Goal: Communication & Community: Answer question/provide support

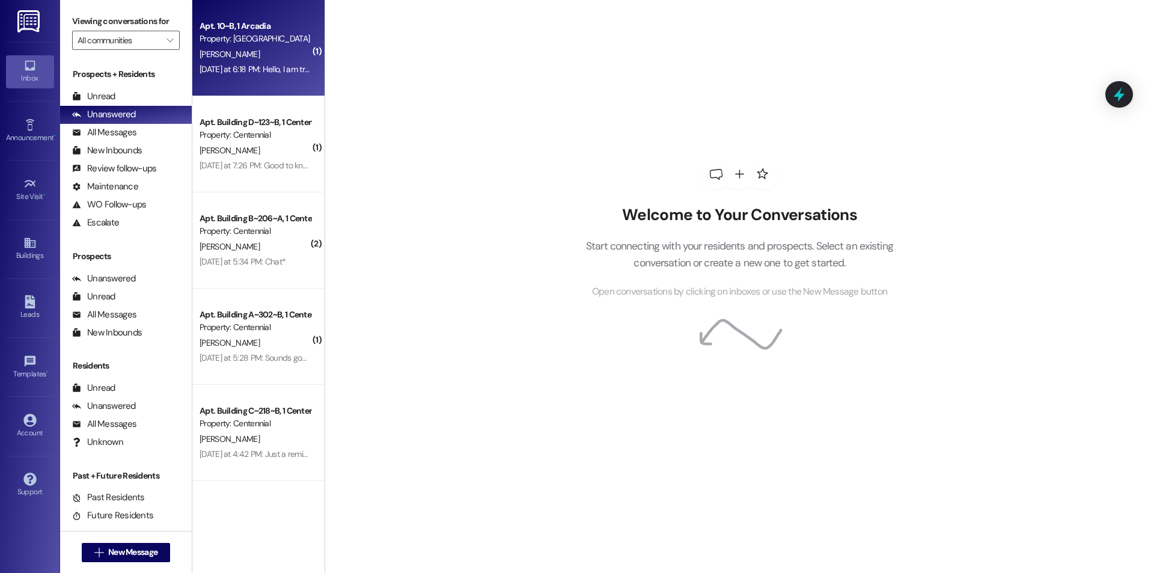
click at [263, 62] on div "[DATE] at 6:18 PM: Hello, I am transferring from [GEOGRAPHIC_DATA] #10 to #9 an…" at bounding box center [255, 69] width 114 height 15
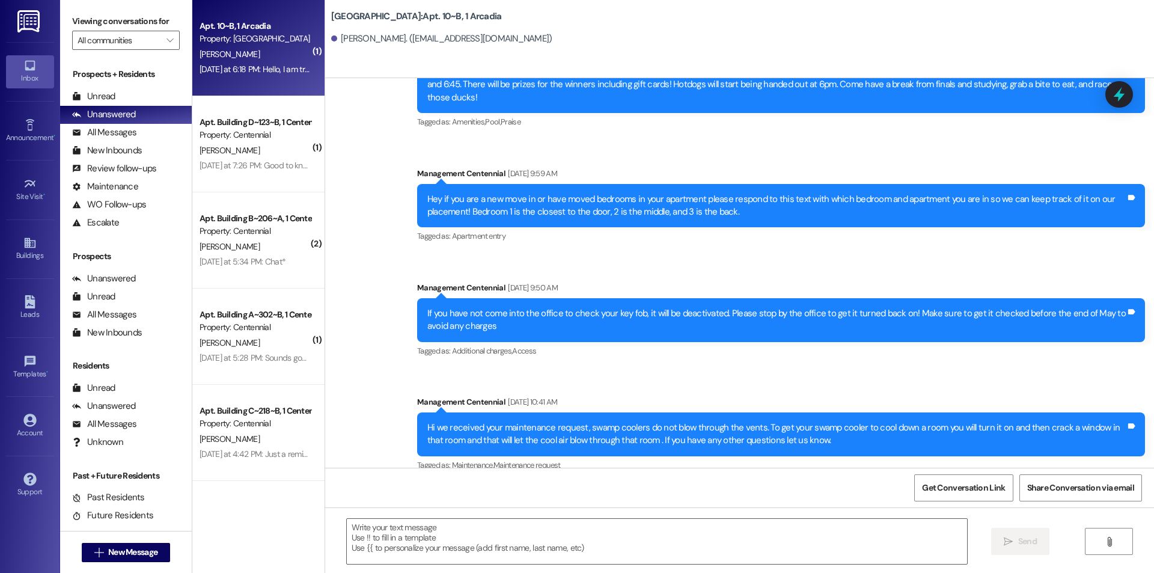
scroll to position [7197, 0]
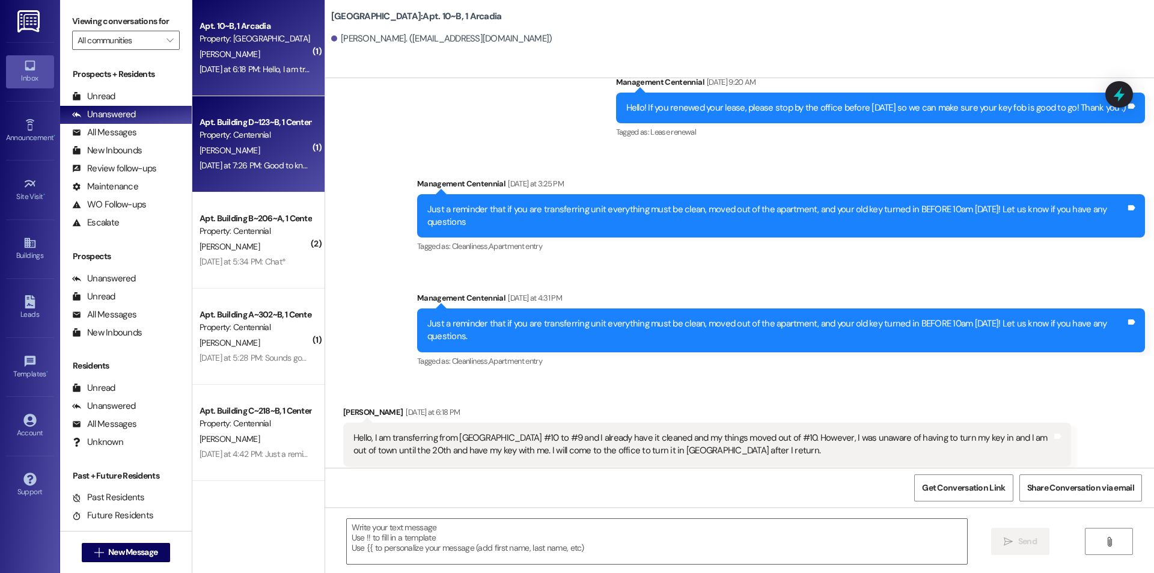
click at [264, 170] on div "[DATE] at 7:26 PM: Good to know, do you have specific days from the girls of wh…" at bounding box center [431, 165] width 463 height 11
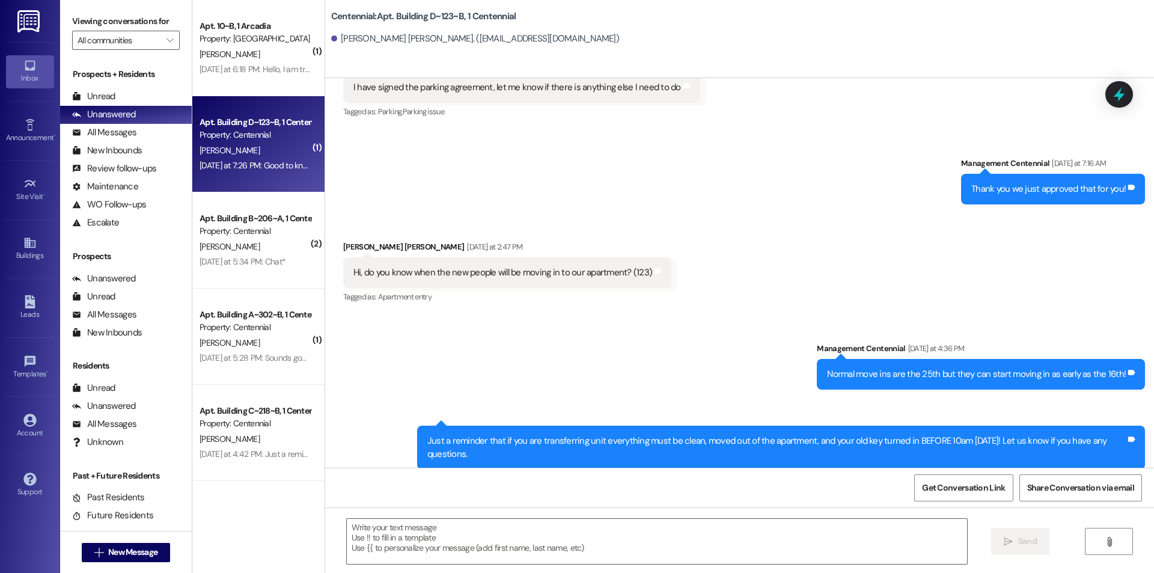
scroll to position [14443, 0]
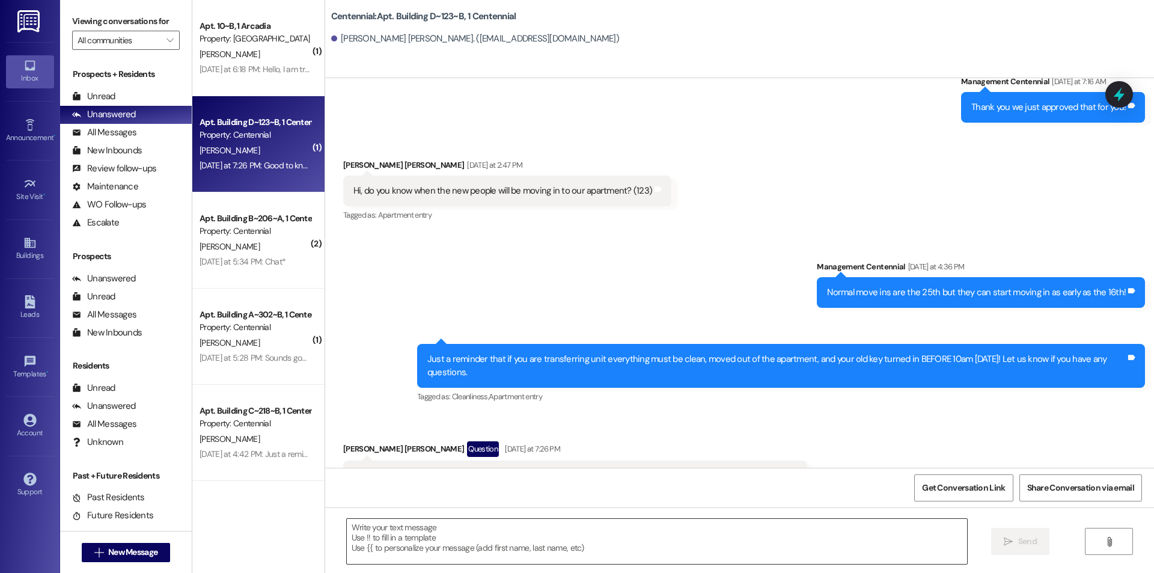
click at [560, 543] on textarea at bounding box center [657, 541] width 620 height 45
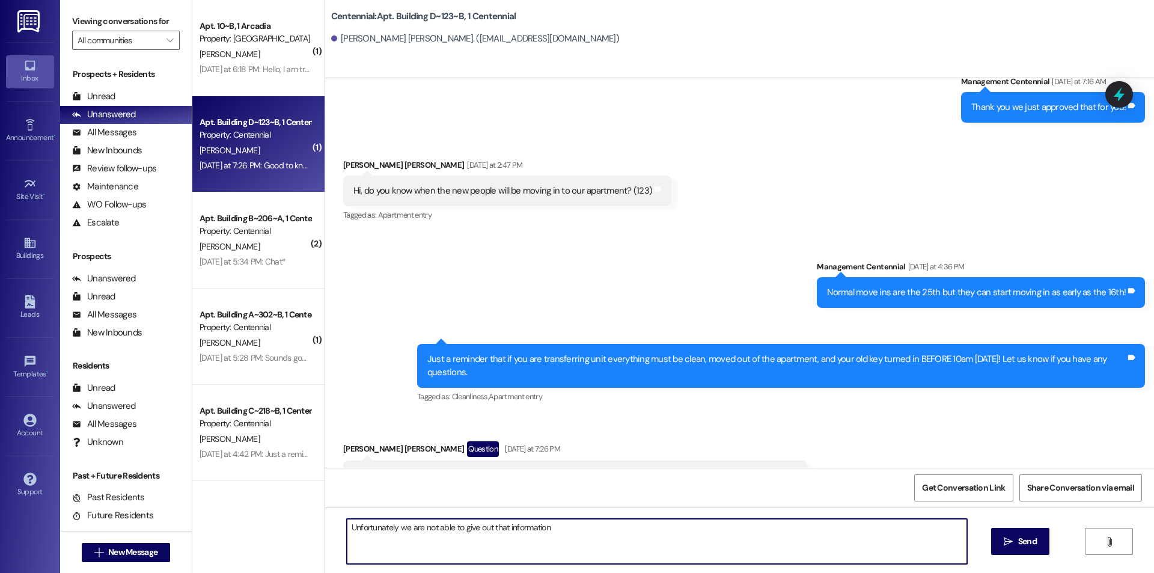
type textarea "Unfortunately we are not able to give out that information!"
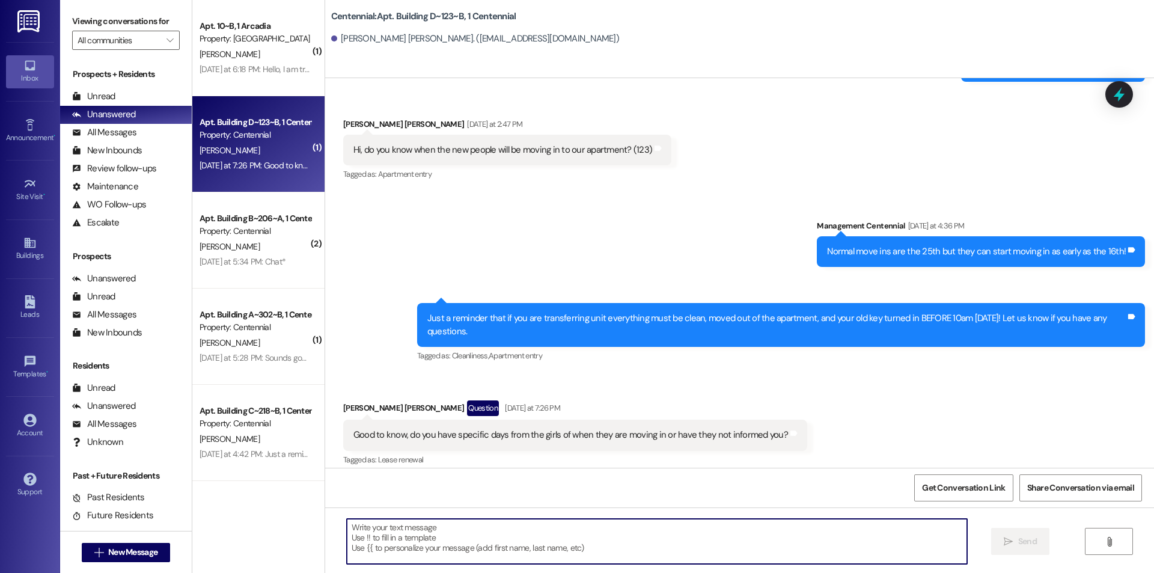
scroll to position [14527, 0]
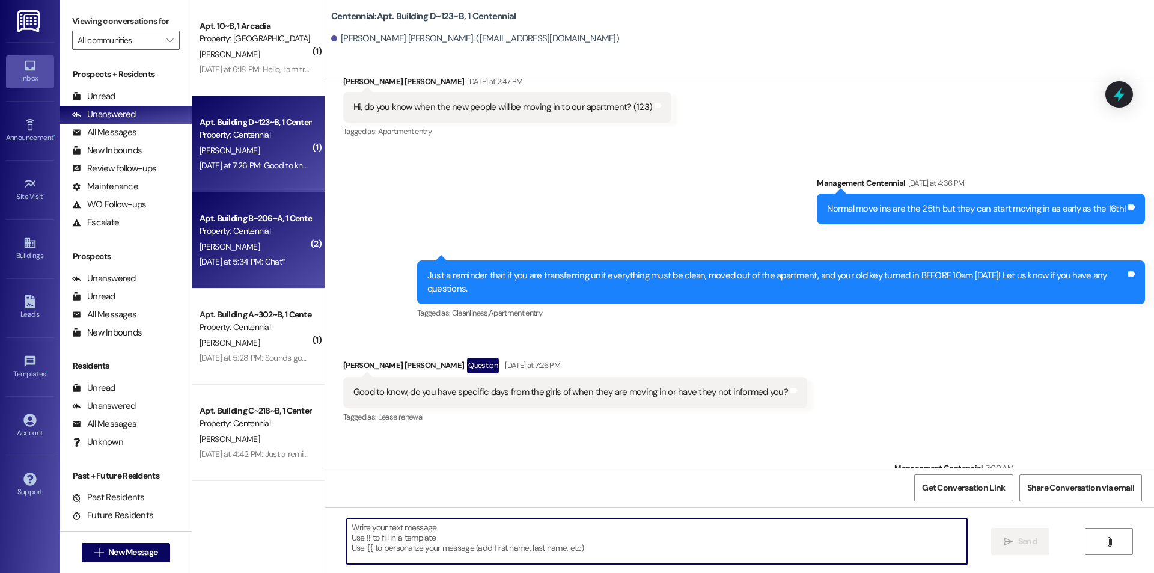
click at [250, 250] on div "[PERSON_NAME]" at bounding box center [255, 246] width 114 height 15
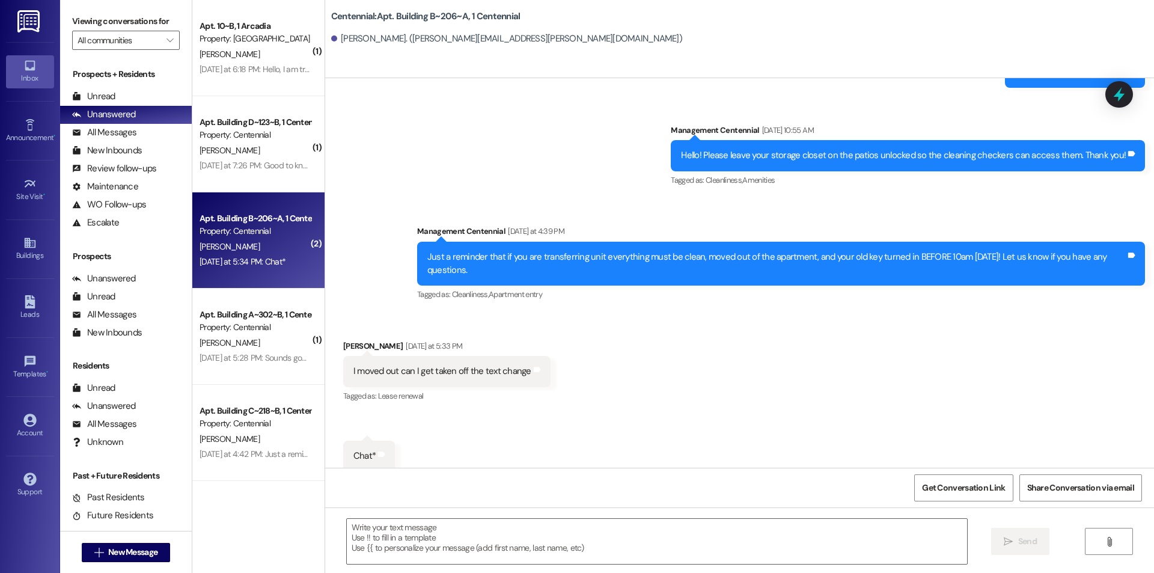
scroll to position [9400, 0]
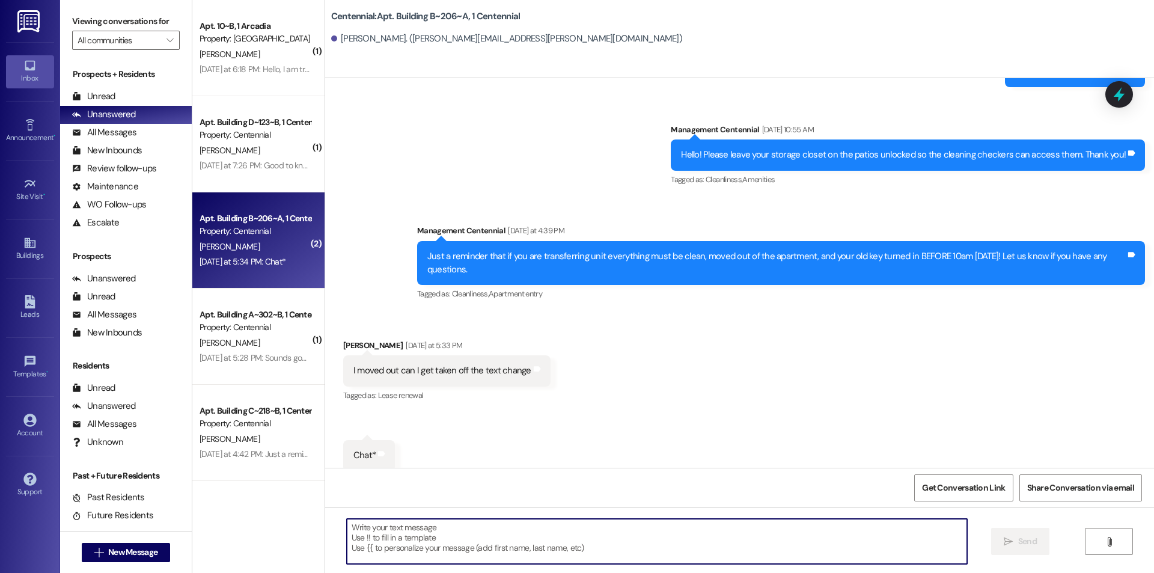
click at [519, 557] on textarea at bounding box center [657, 541] width 620 height 45
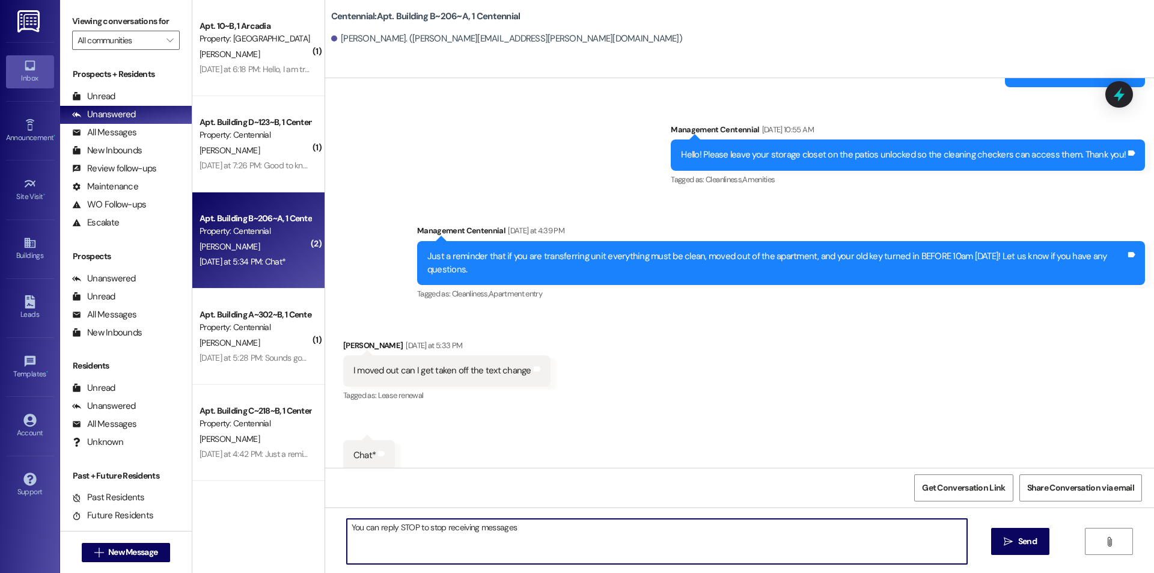
click at [529, 527] on textarea "You can reply STOP to stop receiving messages" at bounding box center [657, 541] width 620 height 45
type textarea "You can reply STOP to stop receiving messages!"
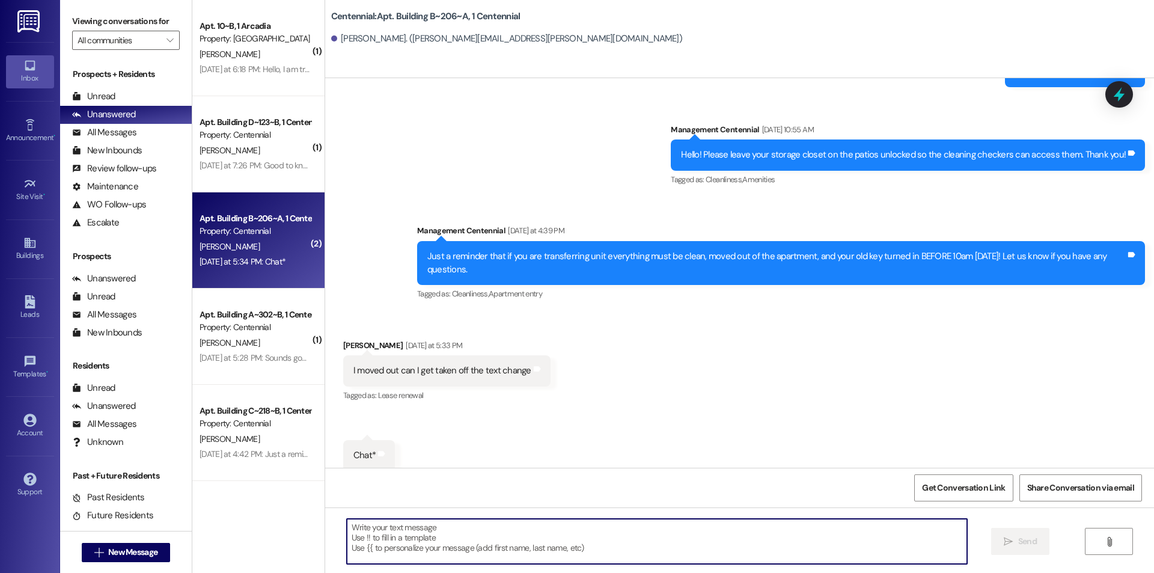
scroll to position [9400, 0]
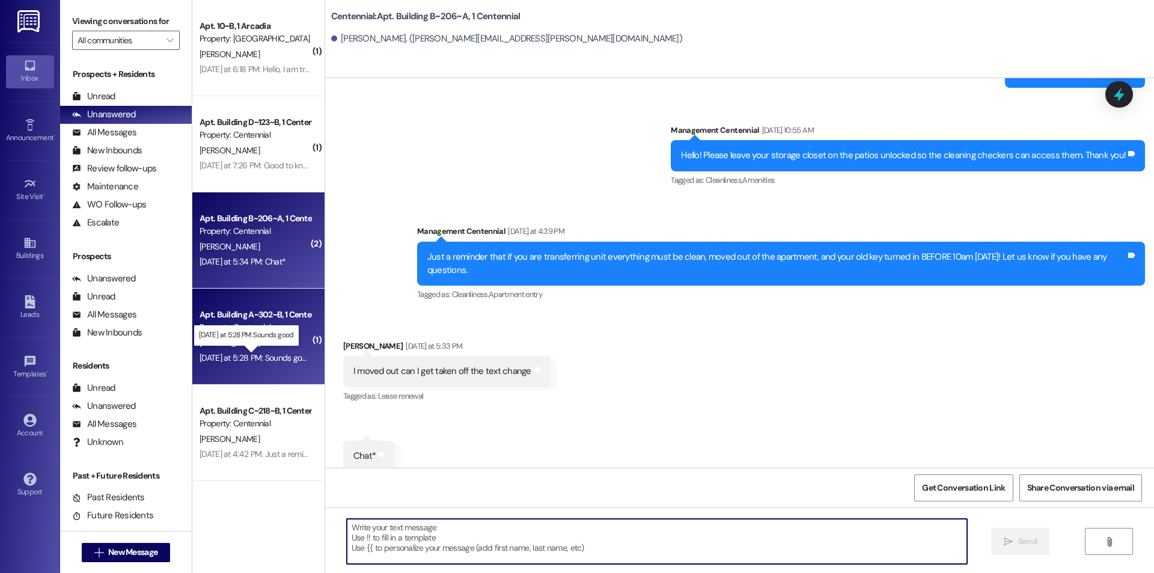
click at [277, 355] on div "[DATE] at 5:28 PM: Sounds good [DATE] at 5:28 PM: Sounds good" at bounding box center [256, 357] width 112 height 11
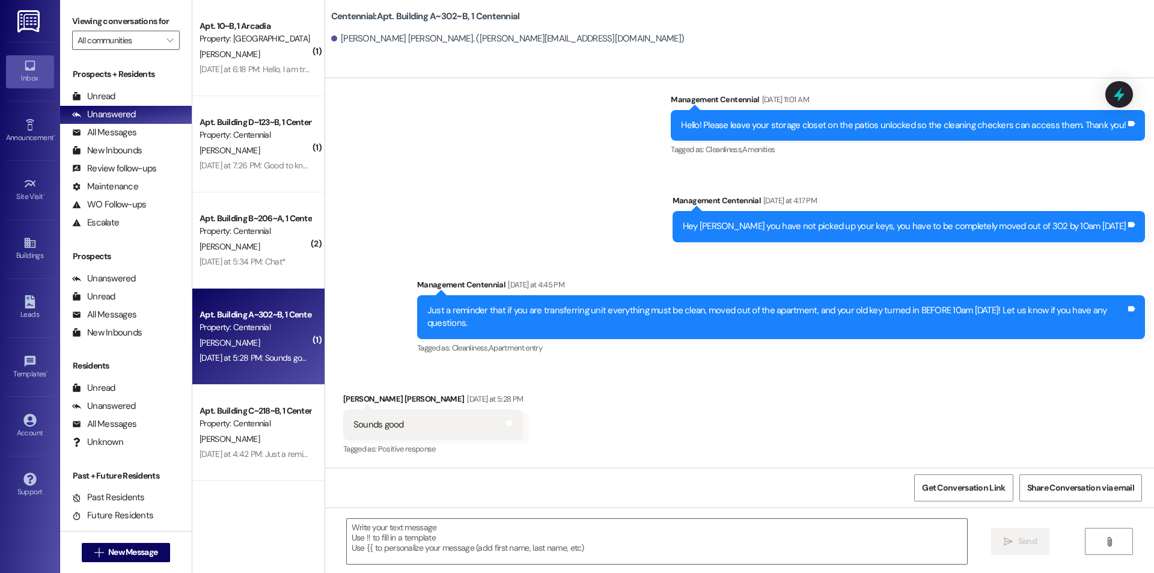
scroll to position [2156, 0]
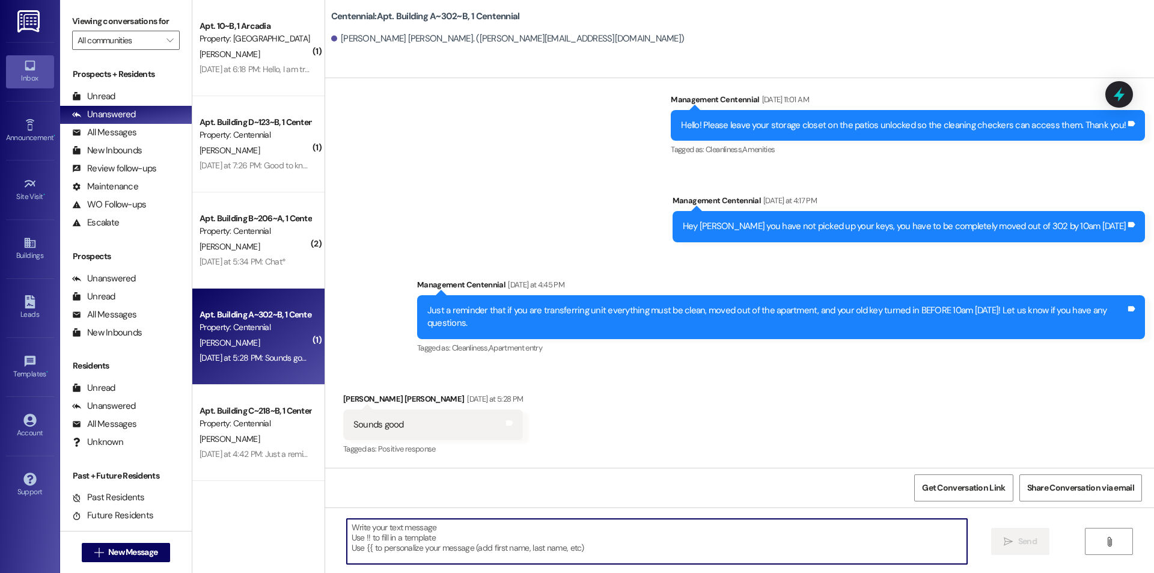
click at [555, 534] on textarea at bounding box center [657, 541] width 620 height 45
type textarea "Thanks"
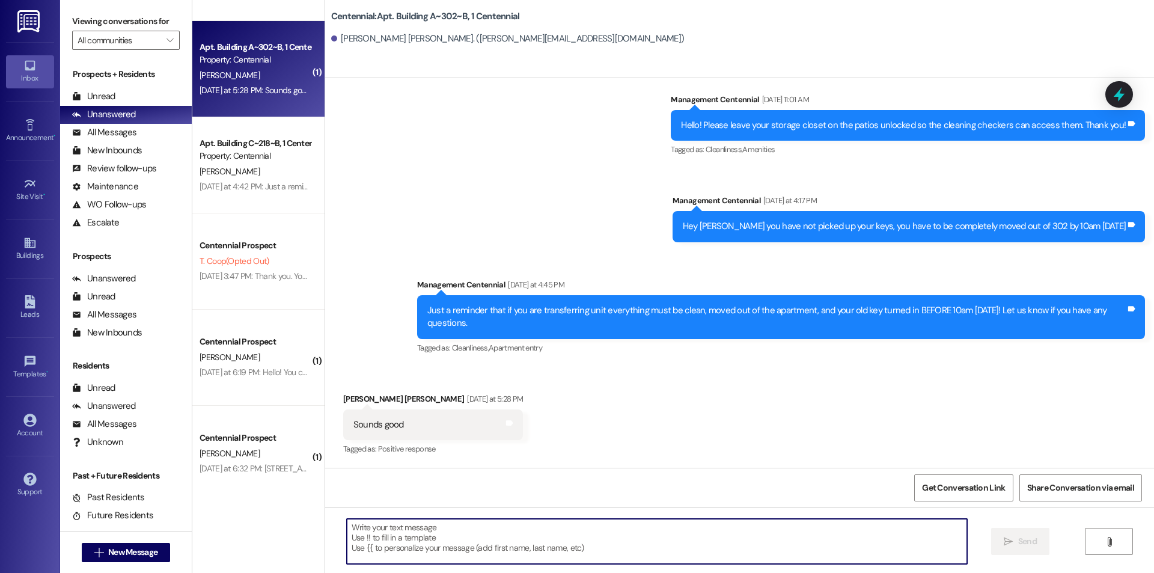
scroll to position [282, 0]
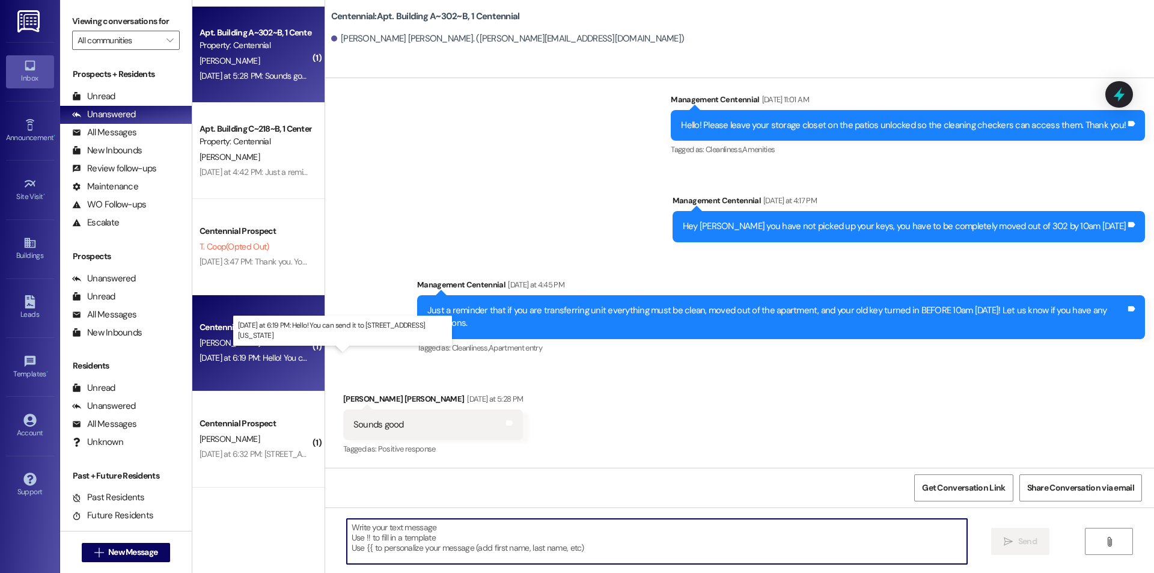
click at [280, 353] on div "[DATE] at 6:19 PM: Hello! You can send it to [STREET_ADDRESS][US_STATE] [DATE] …" at bounding box center [328, 357] width 256 height 11
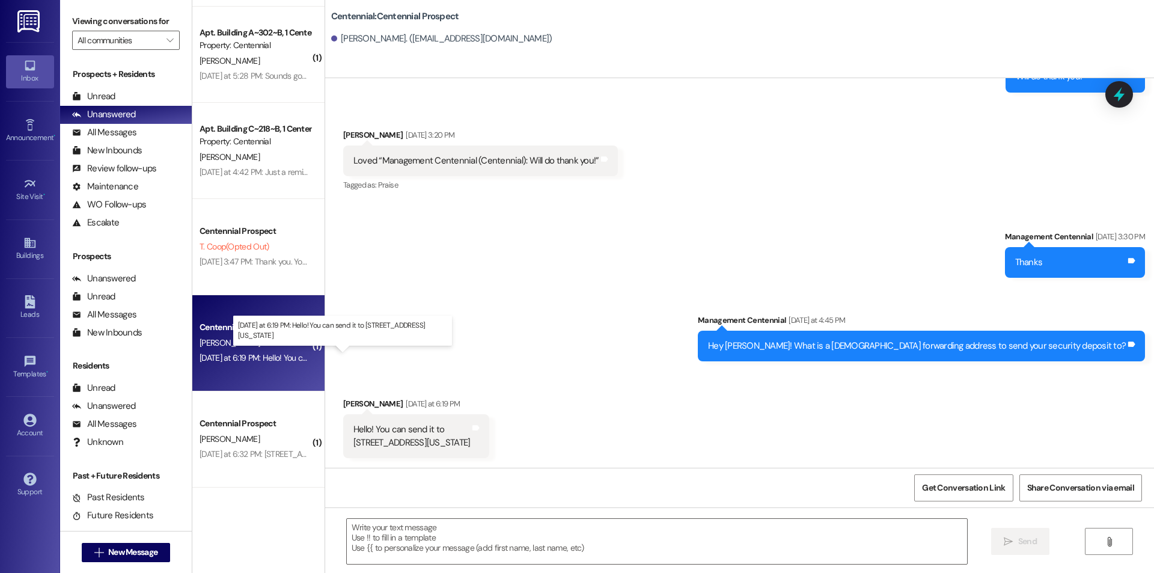
scroll to position [740, 0]
click at [396, 543] on textarea at bounding box center [657, 541] width 620 height 45
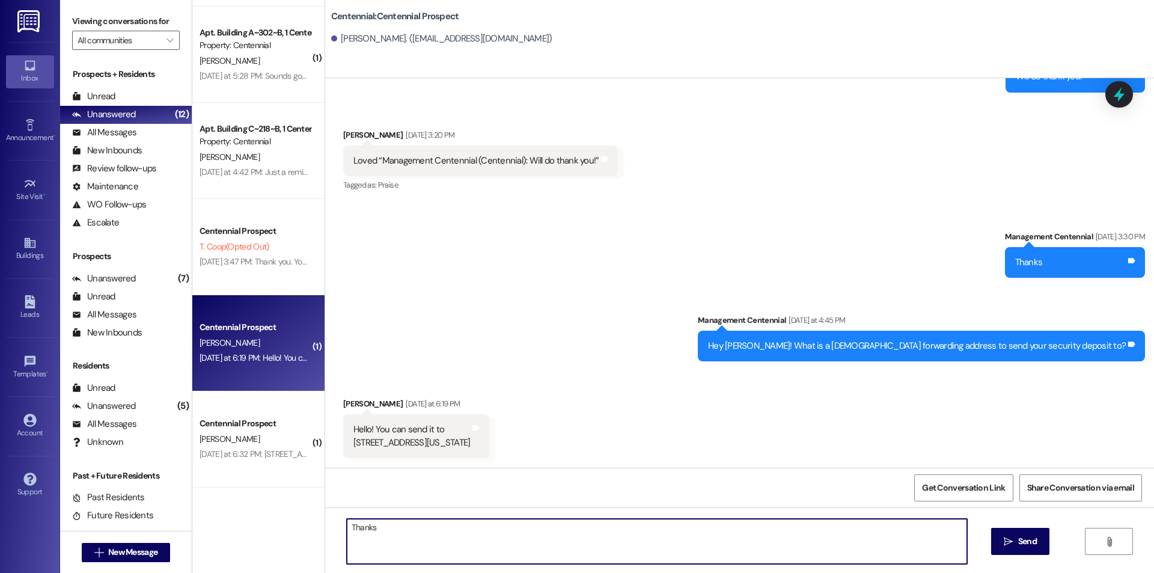
type textarea "Thanks!"
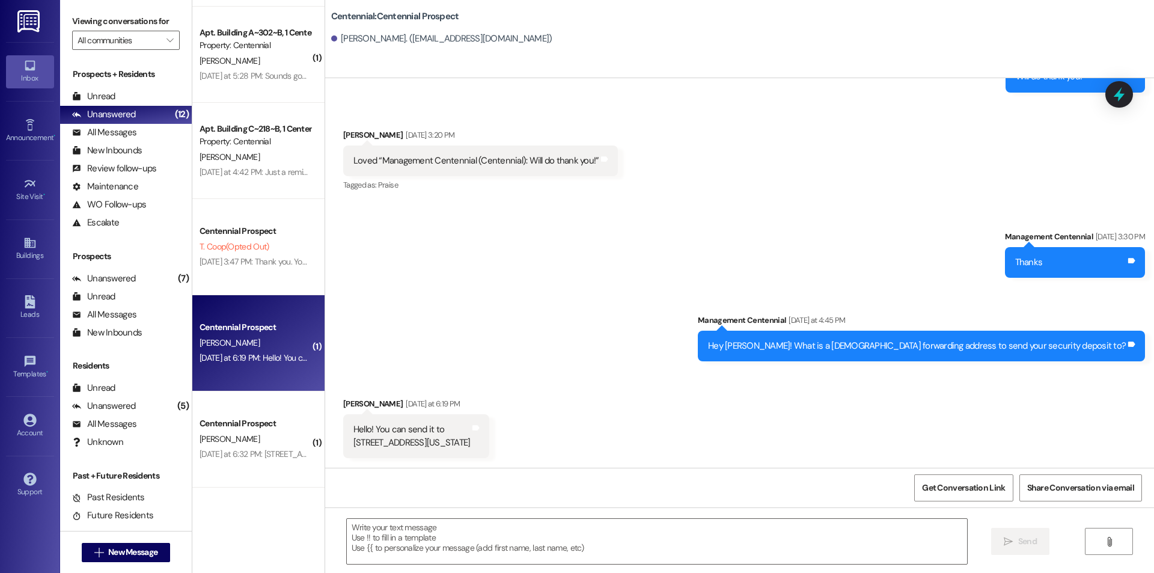
drag, startPoint x: 345, startPoint y: 445, endPoint x: 499, endPoint y: 445, distance: 153.9
click at [471, 445] on div "Hello! You can send it to [STREET_ADDRESS][US_STATE]" at bounding box center [411, 436] width 117 height 26
copy div "[STREET_ADDRESS][US_STATE]"
click at [274, 429] on div "Centennial Prospect" at bounding box center [255, 423] width 111 height 13
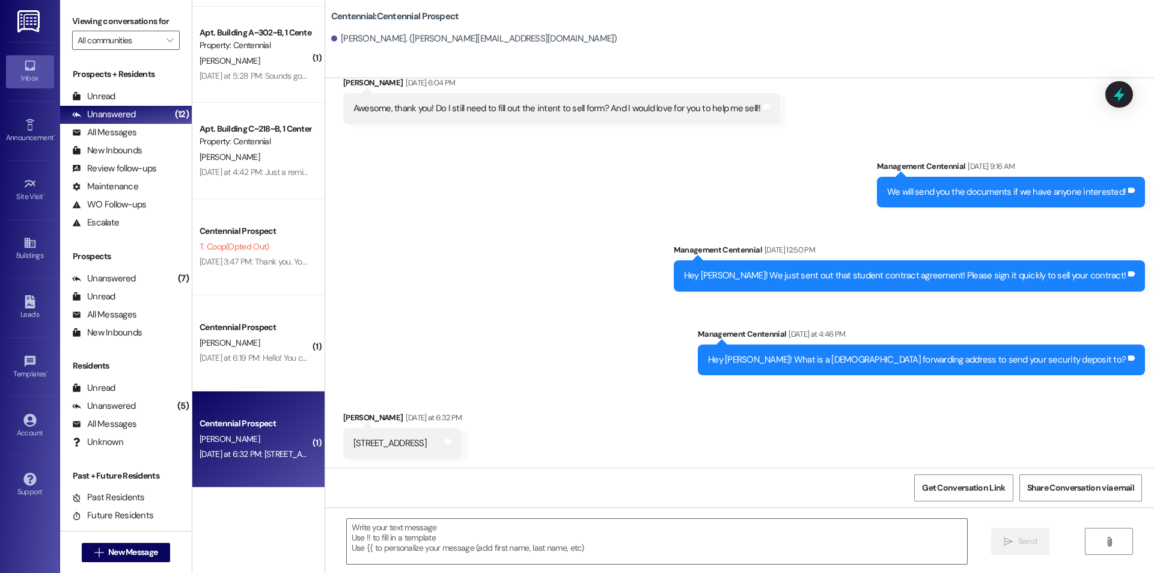
scroll to position [1817, 0]
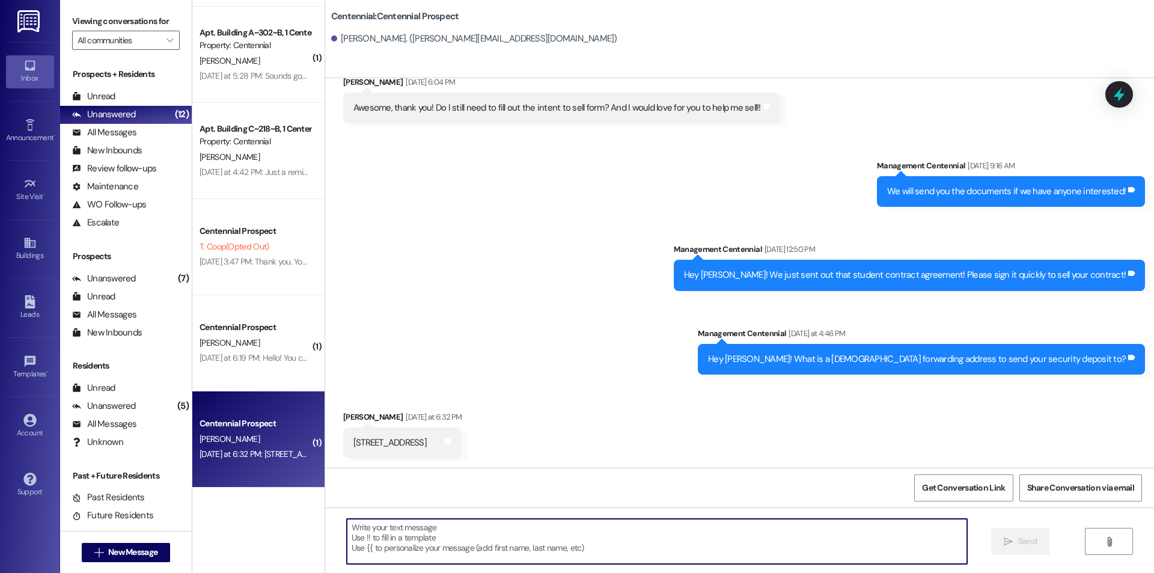
click at [493, 540] on textarea at bounding box center [657, 541] width 620 height 45
type textarea "Thanks!"
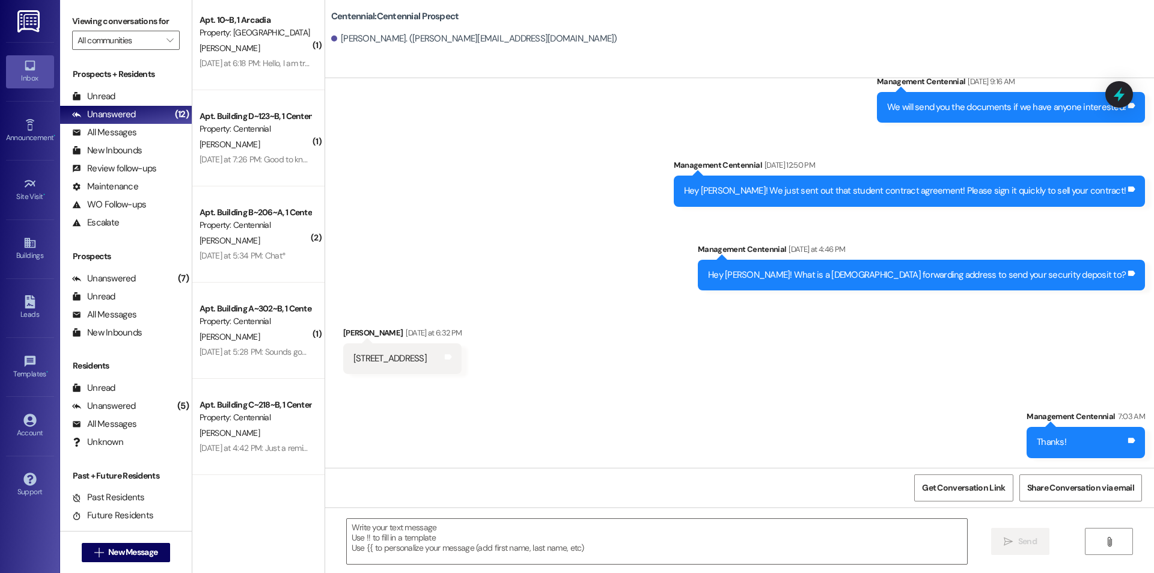
scroll to position [0, 0]
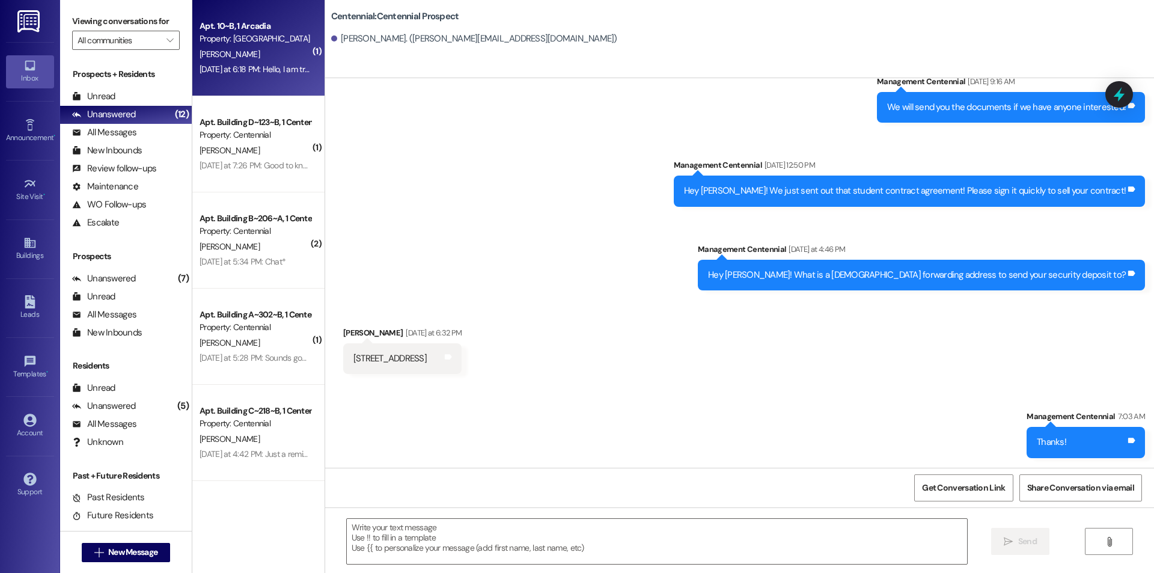
click at [249, 66] on div "[DATE] at 6:18 PM: Hello, I am transferring from [GEOGRAPHIC_DATA] #10 to #9 an…" at bounding box center [767, 69] width 1135 height 11
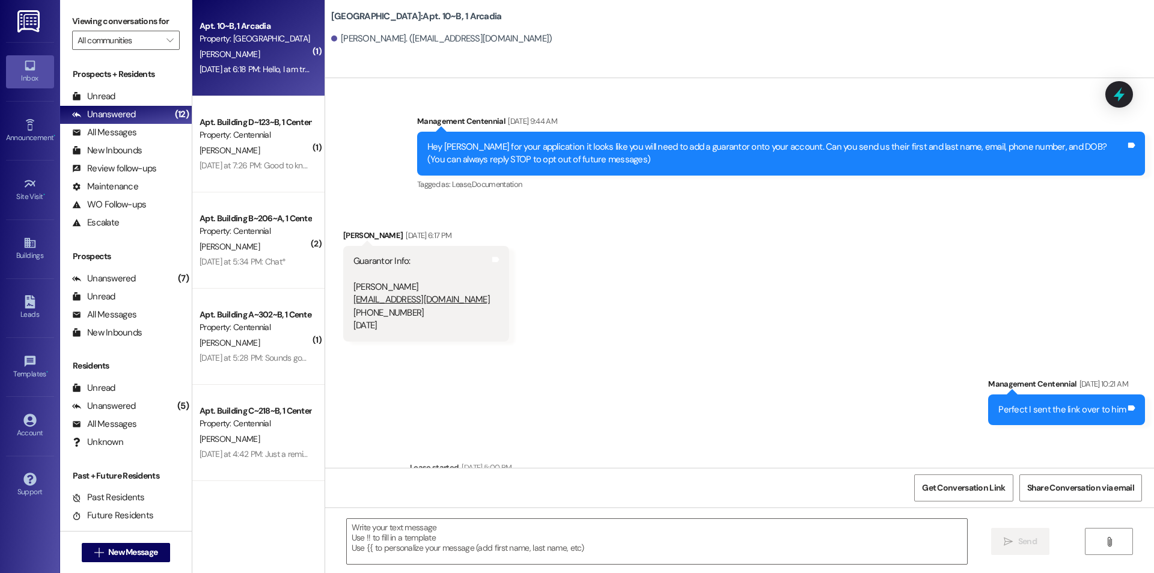
scroll to position [7197, 0]
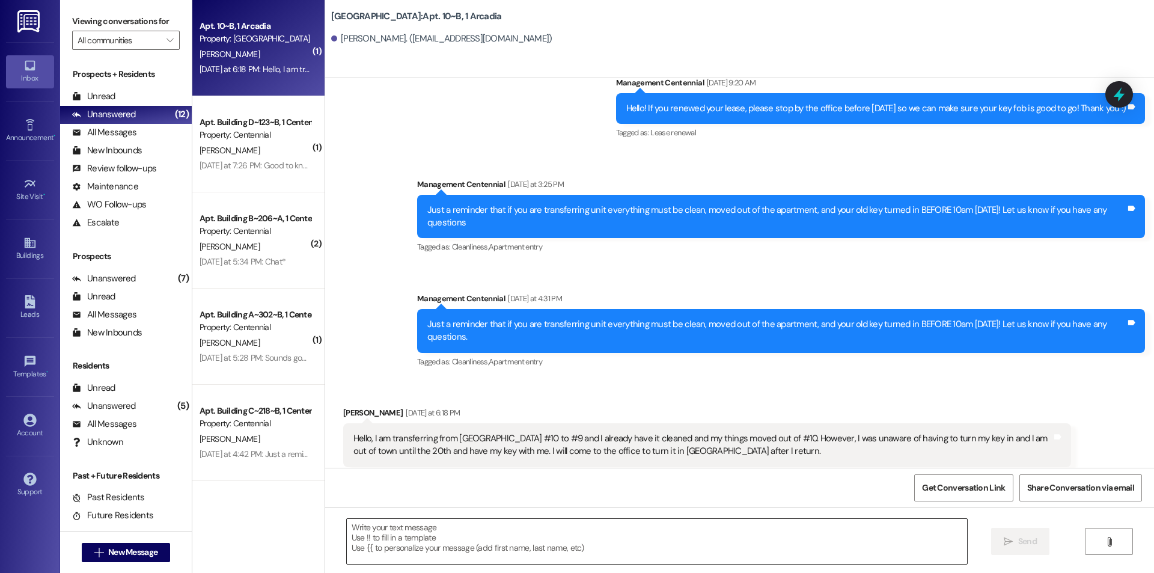
click at [621, 552] on textarea at bounding box center [657, 541] width 620 height 45
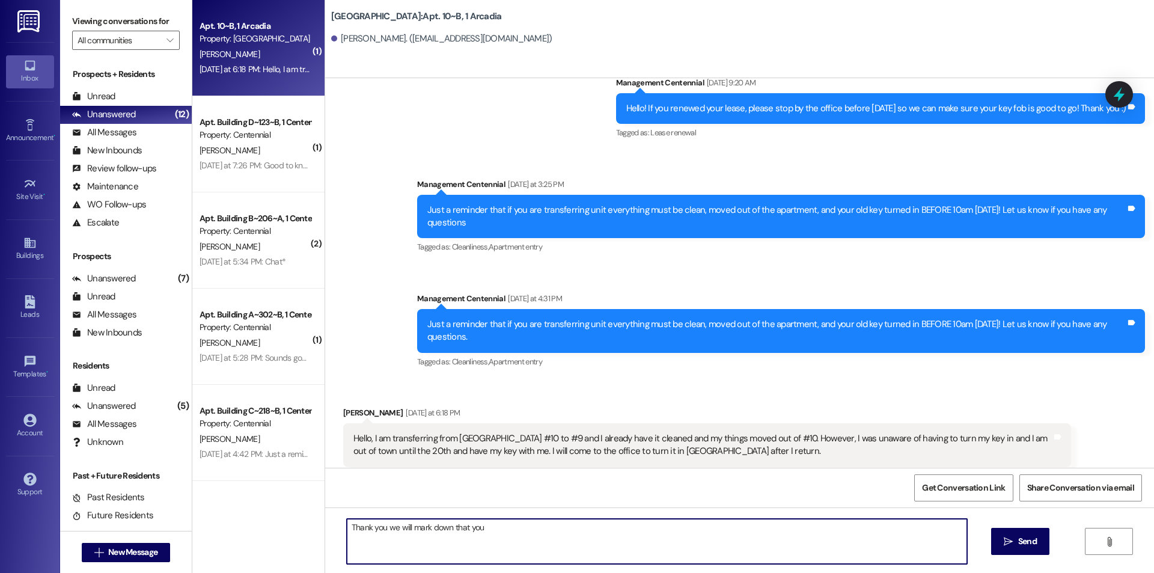
click at [577, 542] on textarea "Thank you we will mark down that you" at bounding box center [657, 541] width 620 height 45
type textarea "Thank you we will mark that down for you, have you picked up your new keys from…"
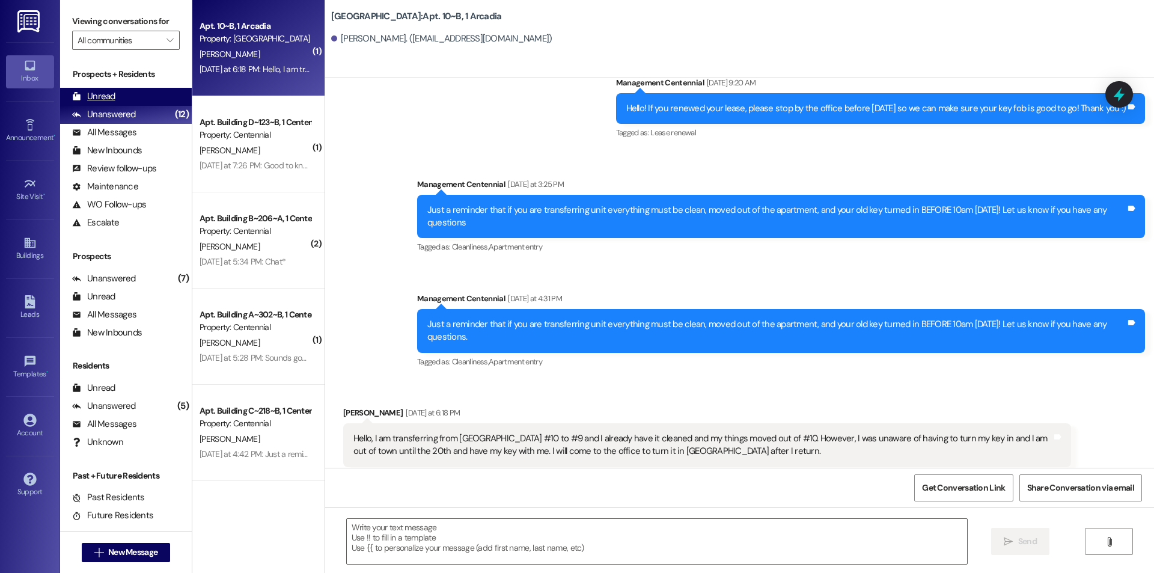
click at [159, 97] on div "Unread (0)" at bounding box center [126, 97] width 132 height 18
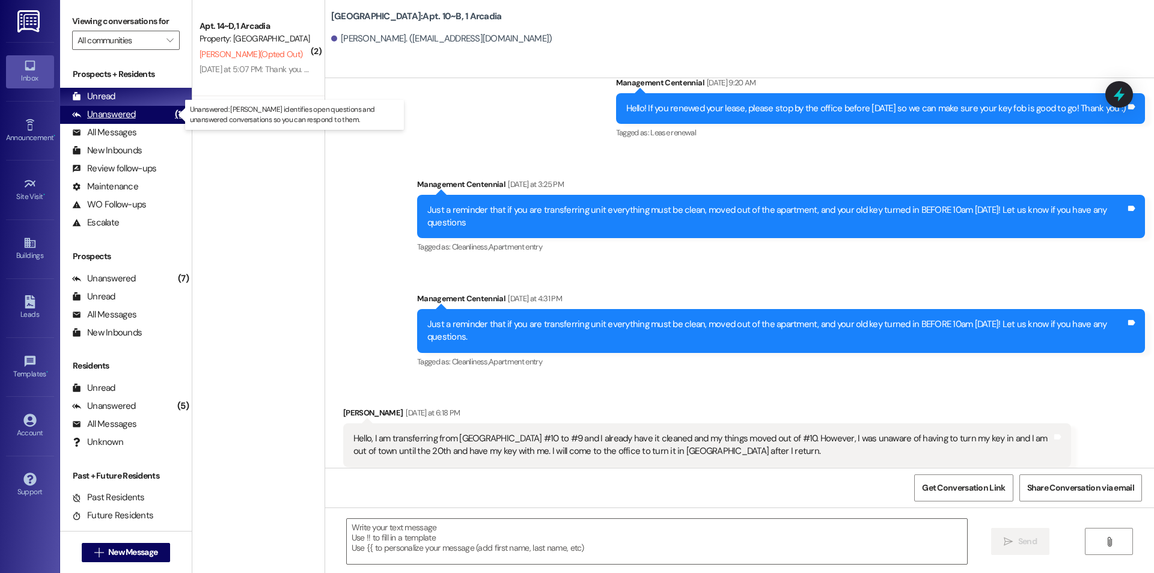
click at [121, 114] on div "Unanswered" at bounding box center [104, 114] width 64 height 13
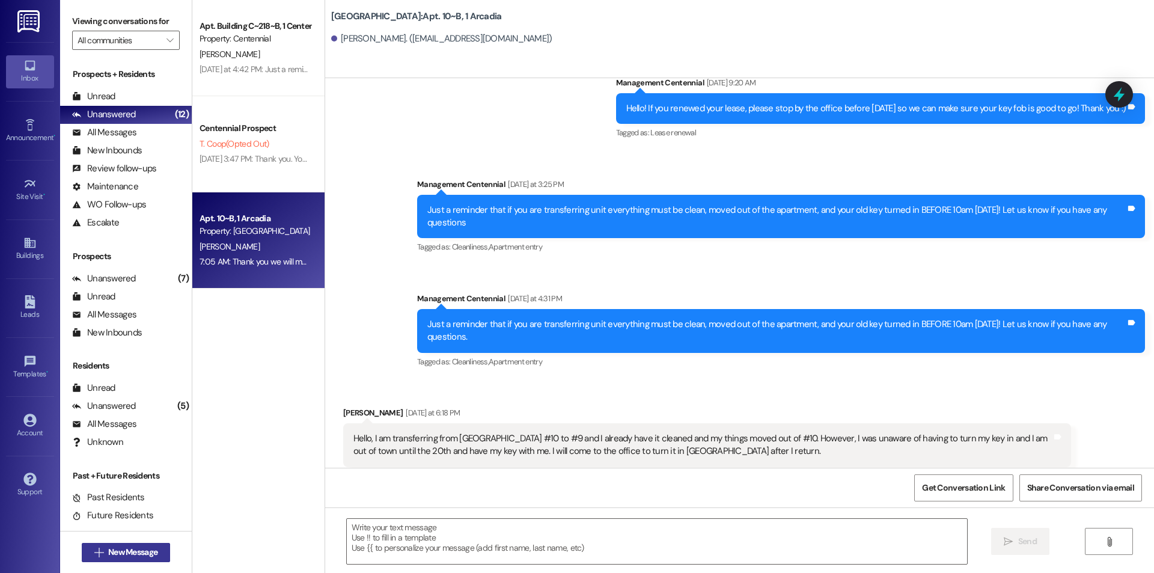
click at [145, 549] on span "New Message" at bounding box center [132, 552] width 49 height 13
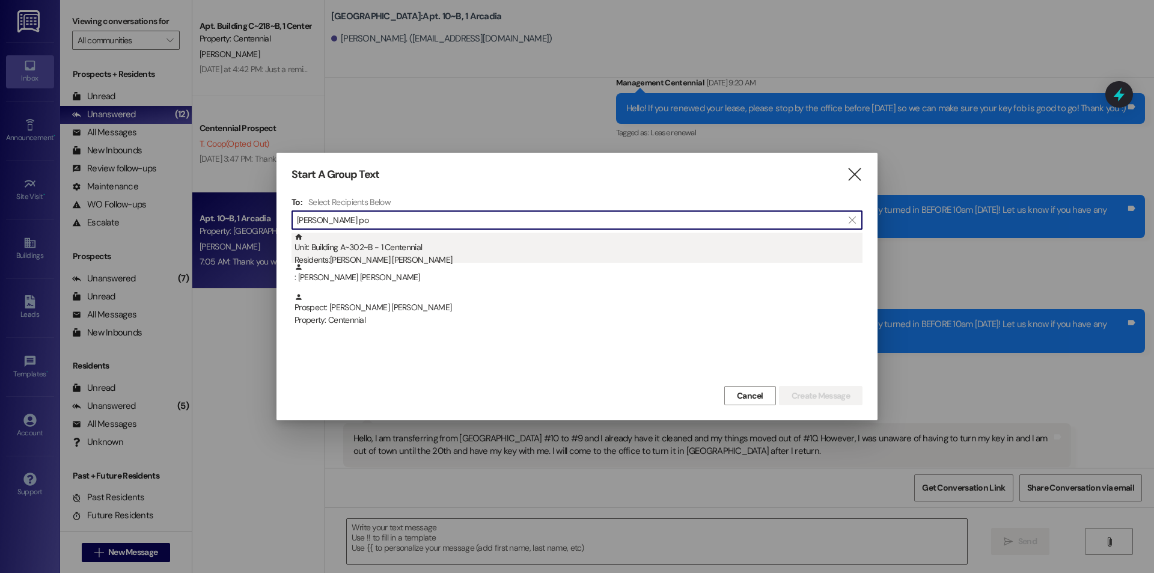
type input "[PERSON_NAME] po"
click at [499, 255] on div "Residents: [PERSON_NAME] [PERSON_NAME]" at bounding box center [579, 260] width 568 height 13
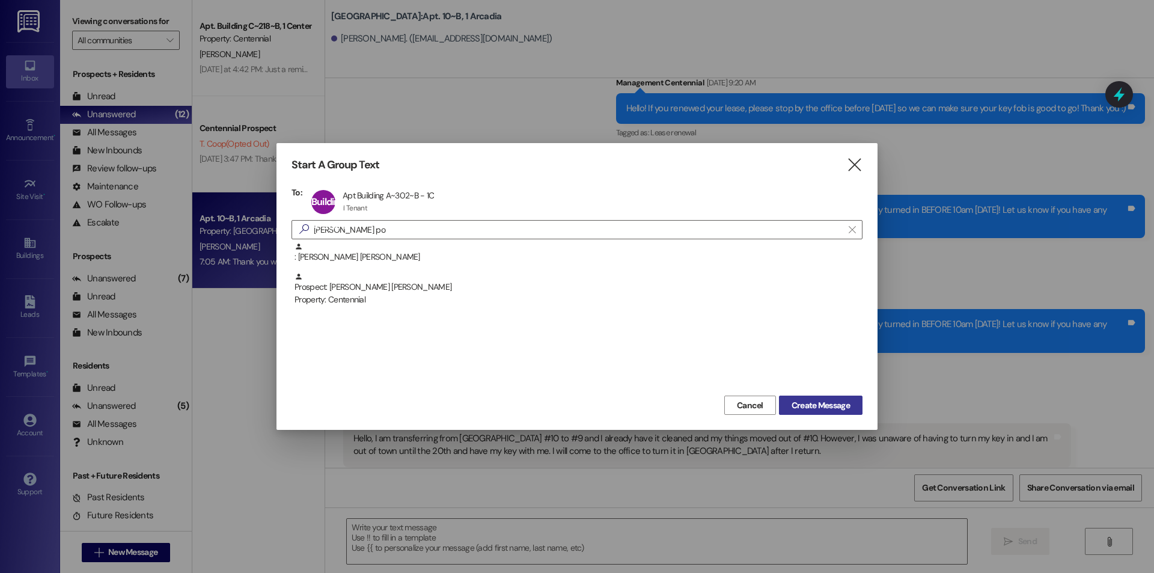
click at [822, 402] on span "Create Message" at bounding box center [821, 405] width 58 height 13
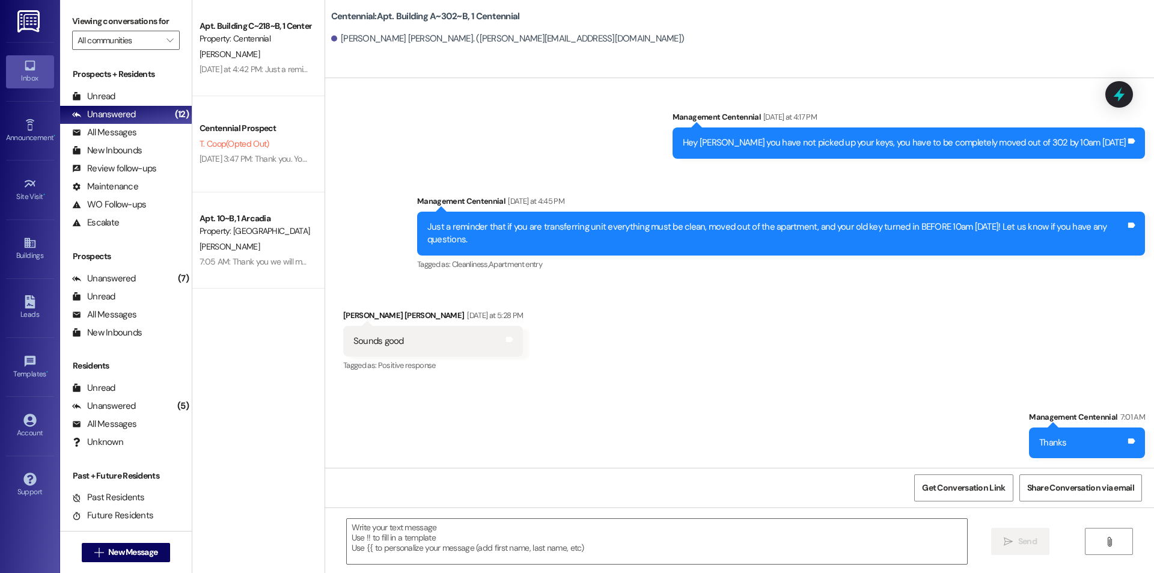
scroll to position [2240, 0]
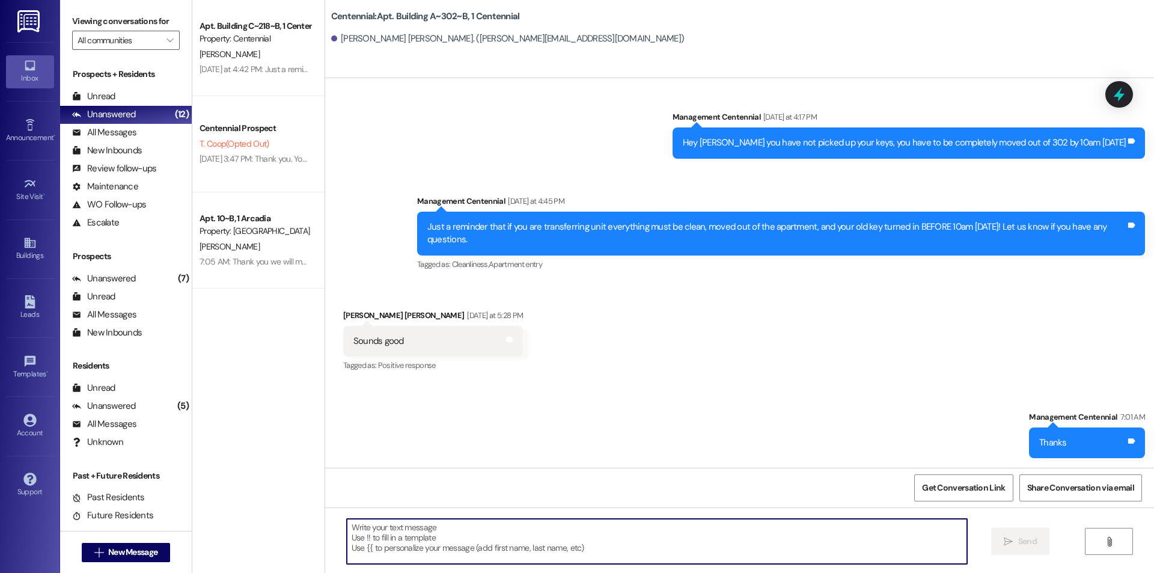
click at [742, 551] on textarea at bounding box center [657, 541] width 620 height 45
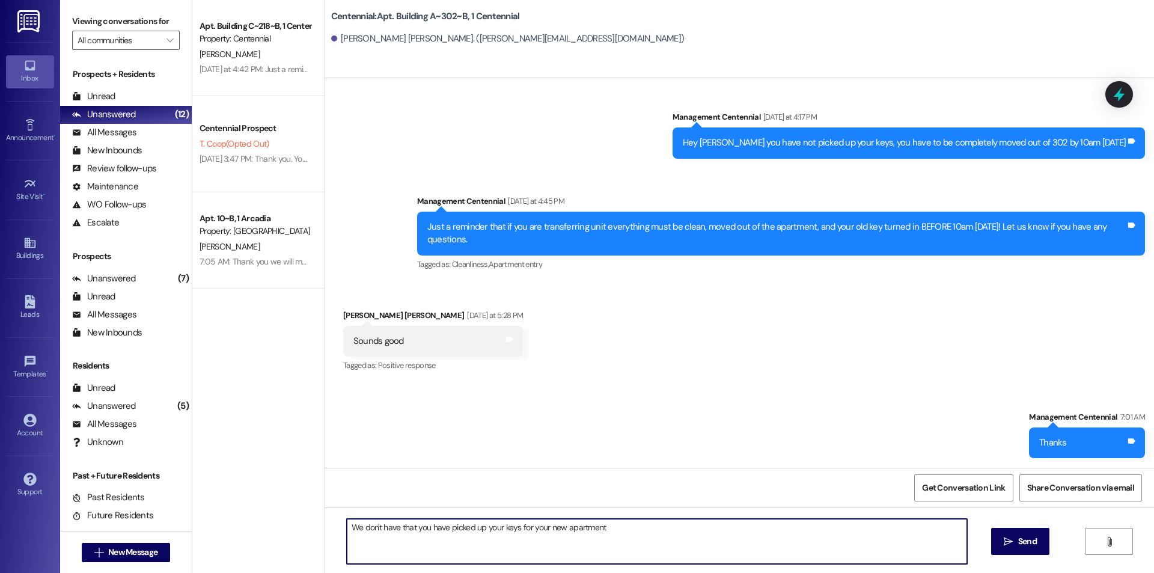
type textarea "We don't have that you have picked up your keys for your new apartment?"
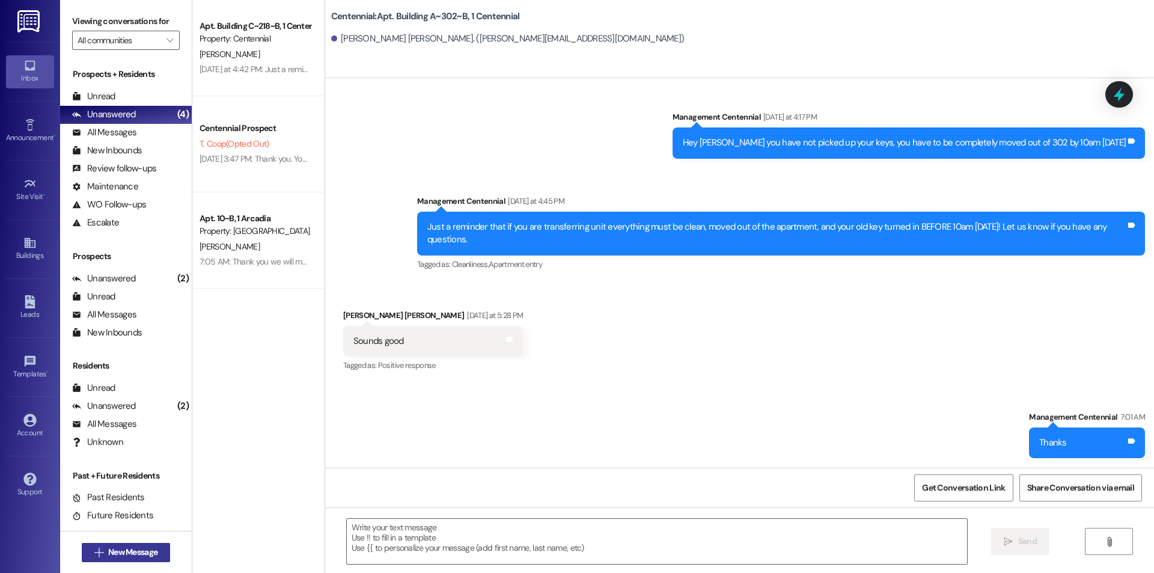
click at [131, 558] on span "New Message" at bounding box center [132, 552] width 49 height 13
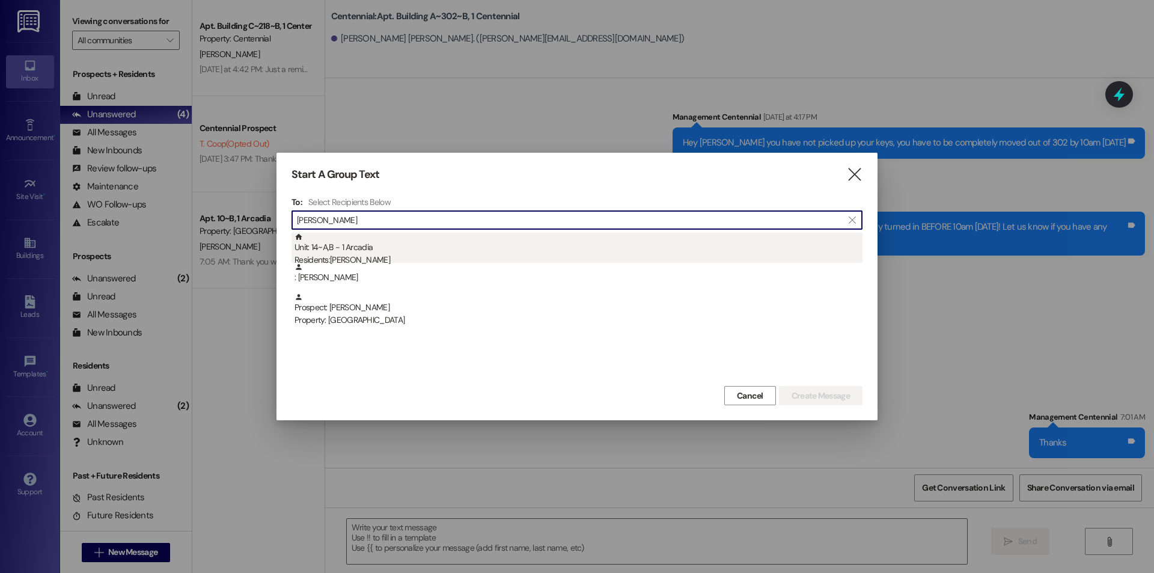
type input "[PERSON_NAME]"
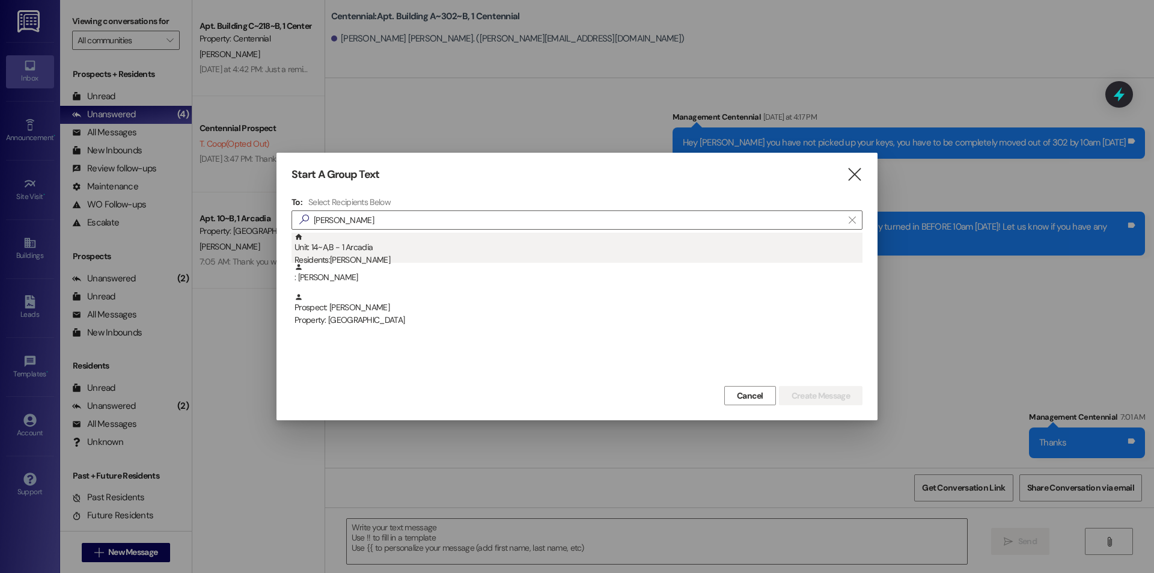
click at [360, 251] on div "Unit: 14~A,B - 1 Arcadia Residents: [PERSON_NAME]" at bounding box center [579, 250] width 568 height 34
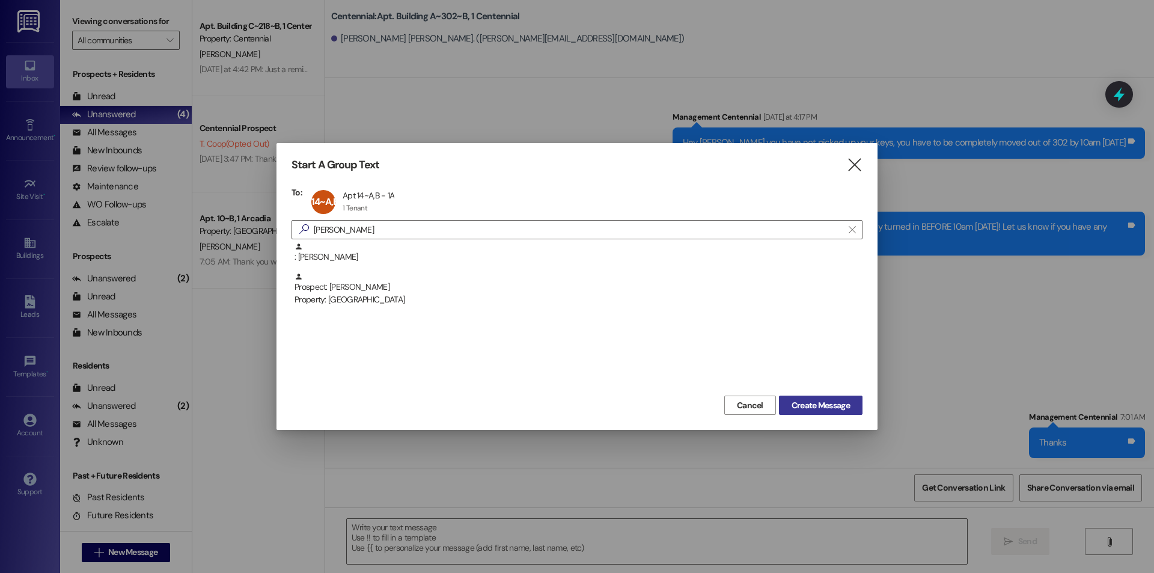
click at [810, 405] on span "Create Message" at bounding box center [821, 405] width 58 height 13
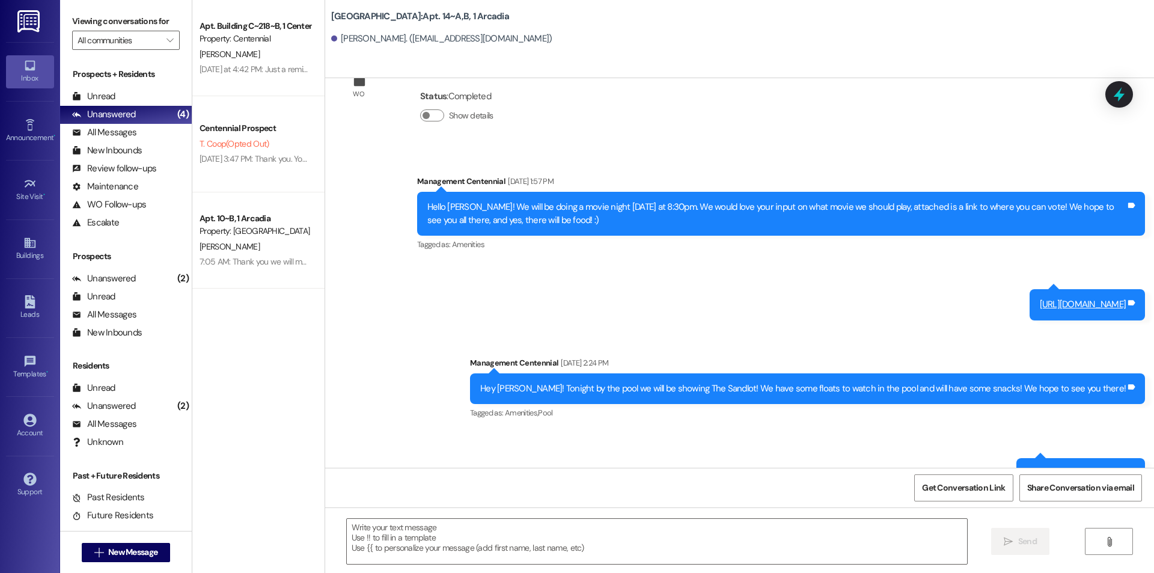
scroll to position [8458, 0]
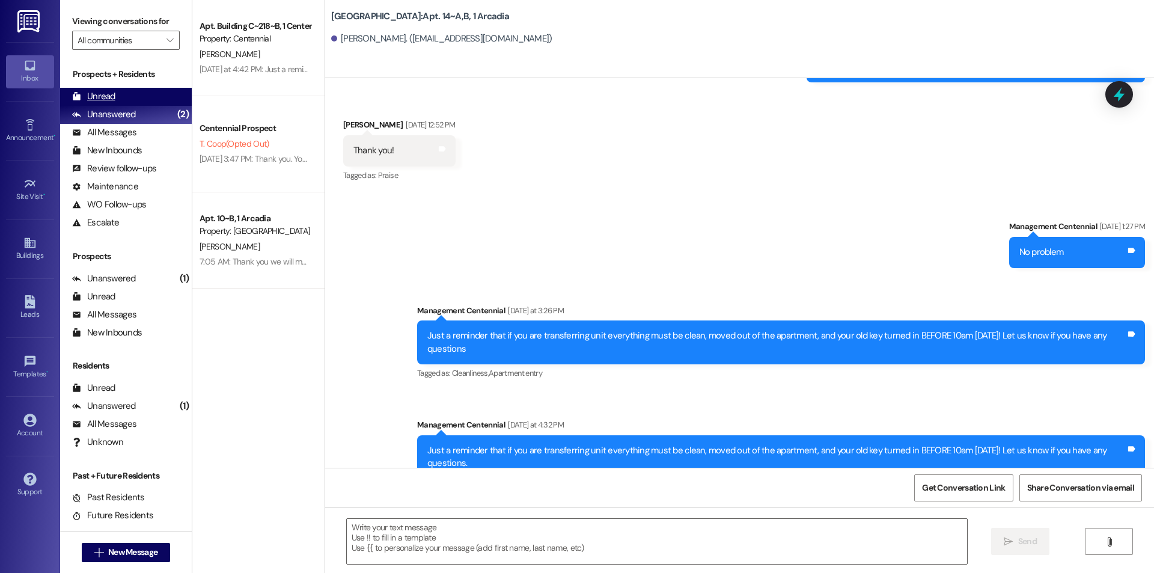
click at [141, 95] on div "Unread (0)" at bounding box center [126, 97] width 132 height 18
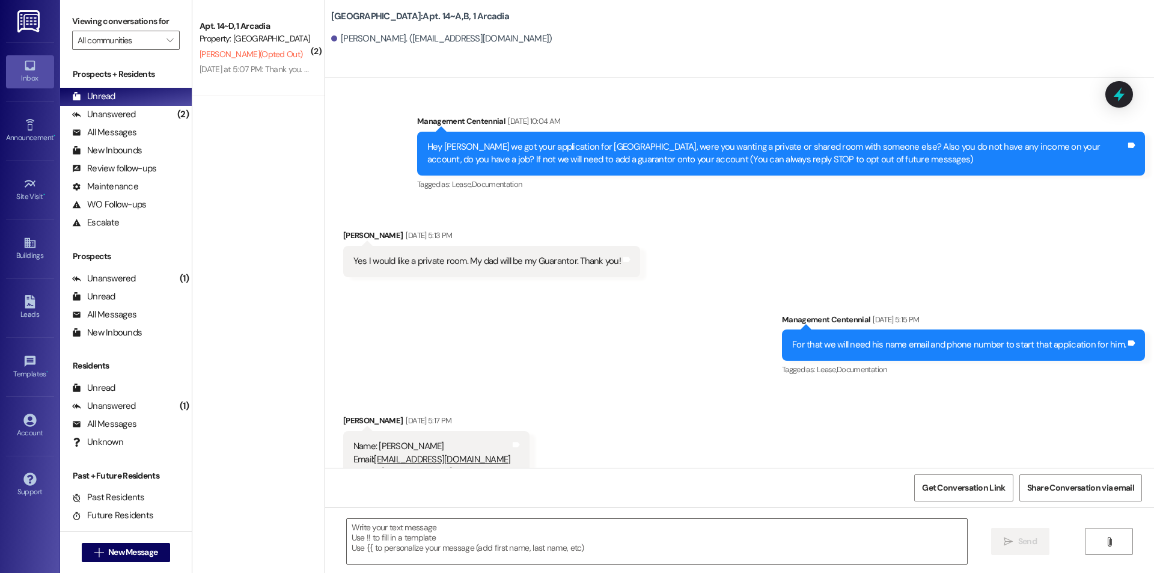
scroll to position [8145, 0]
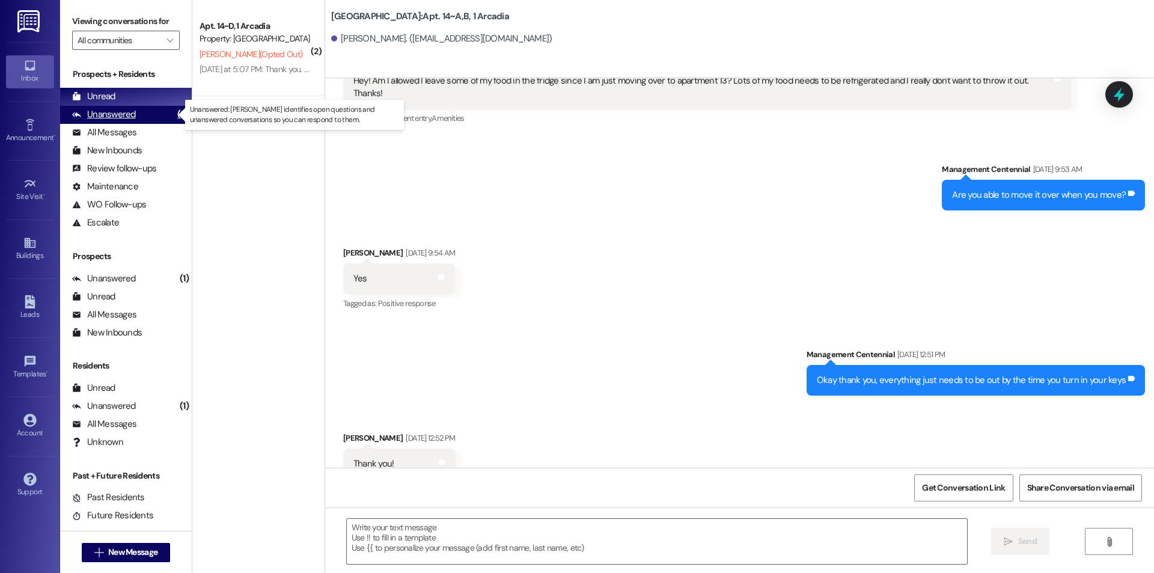
click at [174, 115] on div "(2)" at bounding box center [182, 114] width 17 height 19
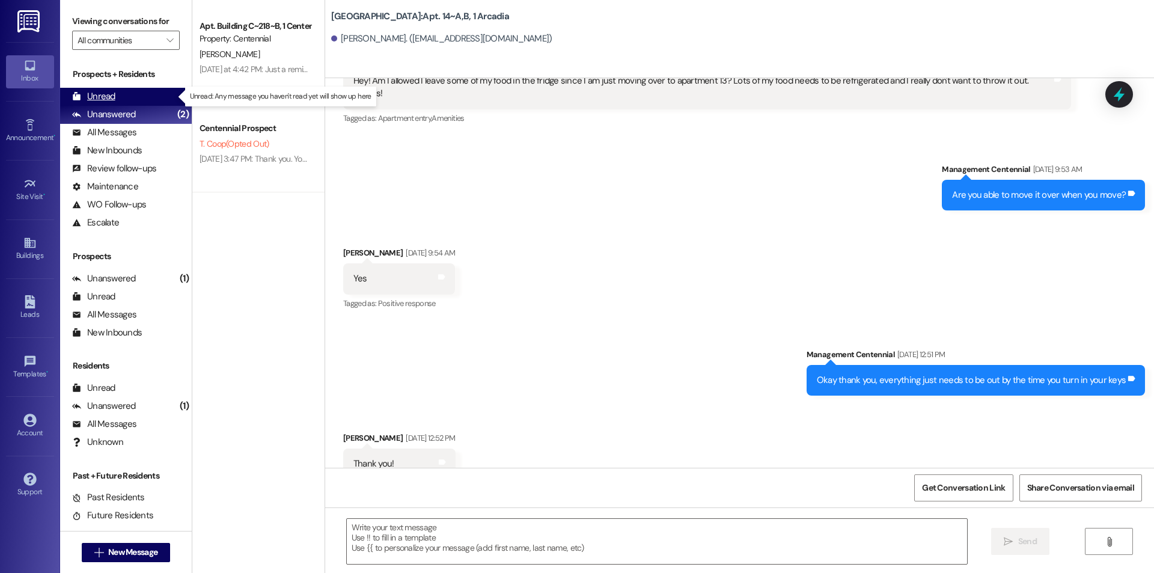
click at [164, 95] on div "Unread (0)" at bounding box center [126, 97] width 132 height 18
